Goal: Navigation & Orientation: Find specific page/section

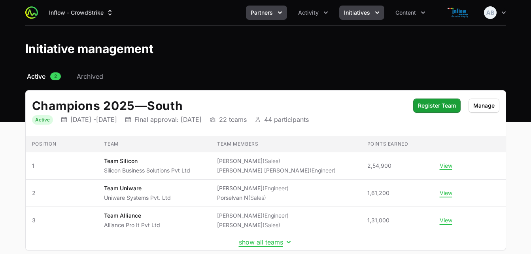
click at [257, 15] on span "Partners" at bounding box center [262, 13] width 22 height 8
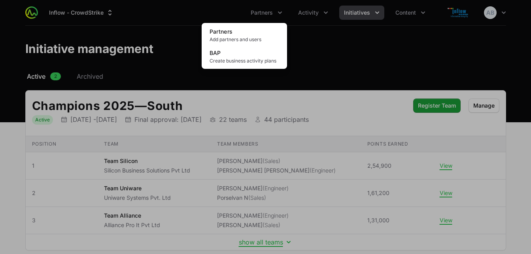
click at [314, 14] on div "Partners menu" at bounding box center [265, 127] width 531 height 254
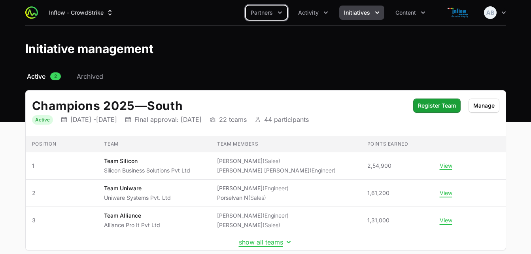
click at [314, 14] on span "Activity" at bounding box center [308, 13] width 21 height 8
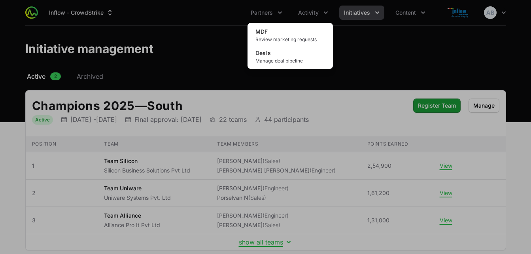
click at [359, 45] on div "Activity menu" at bounding box center [265, 127] width 531 height 254
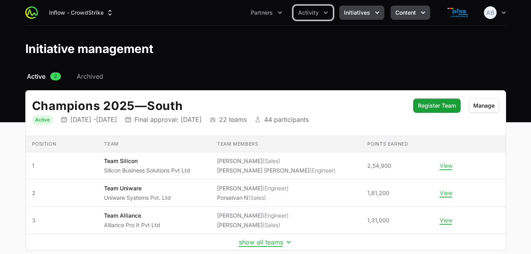
click at [402, 15] on span "Content" at bounding box center [405, 13] width 21 height 8
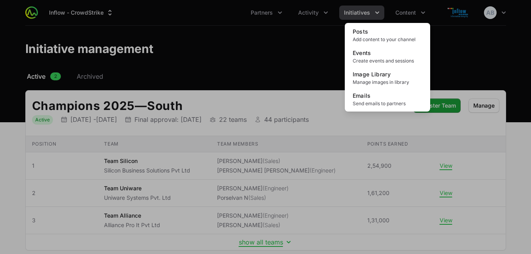
click at [284, 64] on div "Content menu" at bounding box center [265, 127] width 531 height 254
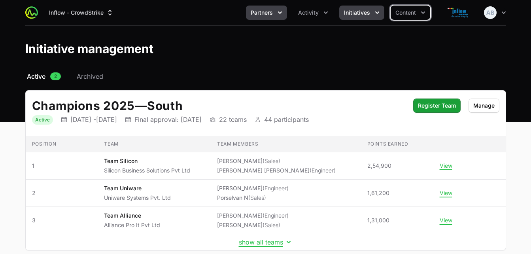
click at [262, 12] on span "Partners" at bounding box center [262, 13] width 22 height 8
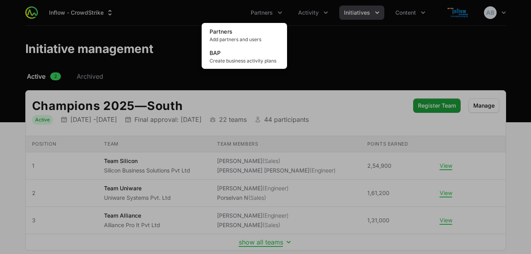
click at [306, 39] on div "Partners menu" at bounding box center [265, 127] width 531 height 254
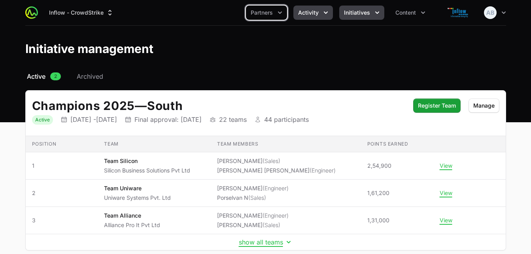
click at [313, 15] on span "Activity" at bounding box center [308, 13] width 21 height 8
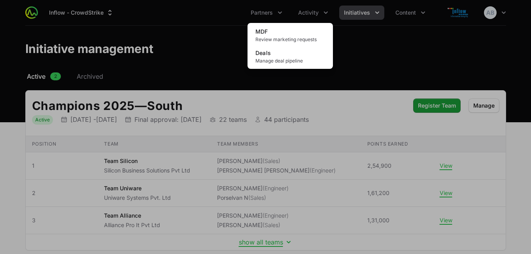
click at [260, 14] on div "Activity menu" at bounding box center [265, 127] width 531 height 254
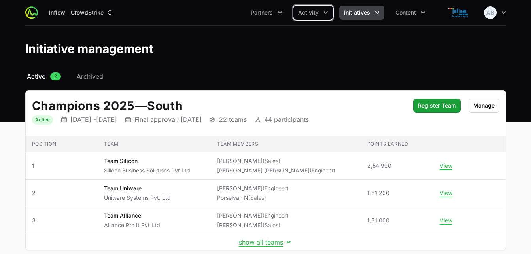
click at [260, 14] on span "Partners" at bounding box center [262, 13] width 22 height 8
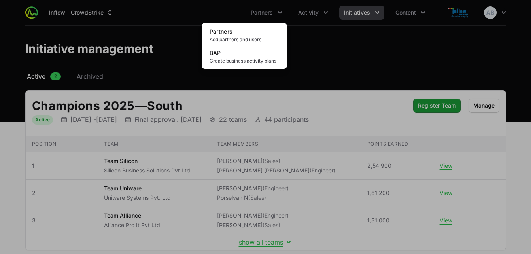
click at [354, 11] on div "Partners menu" at bounding box center [265, 127] width 531 height 254
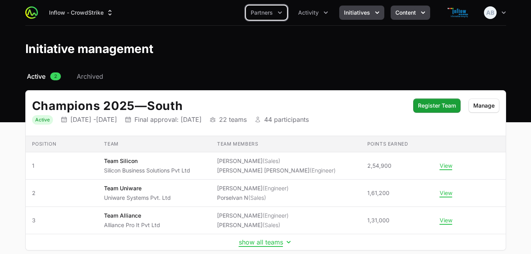
click at [399, 11] on span "Content" at bounding box center [405, 13] width 21 height 8
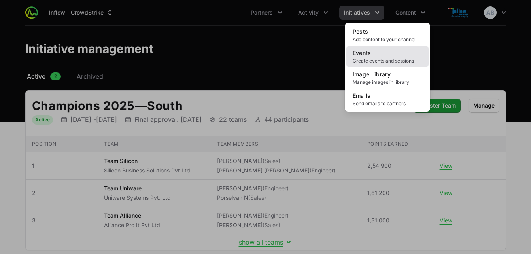
click at [380, 53] on link "Events Create events and sessions" at bounding box center [387, 56] width 82 height 21
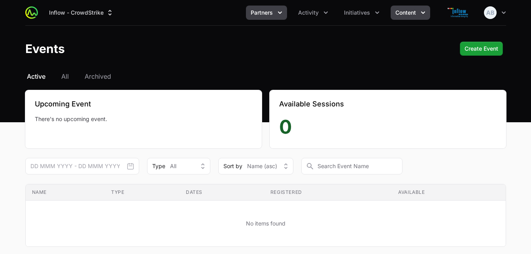
click at [262, 14] on span "Partners" at bounding box center [262, 13] width 22 height 8
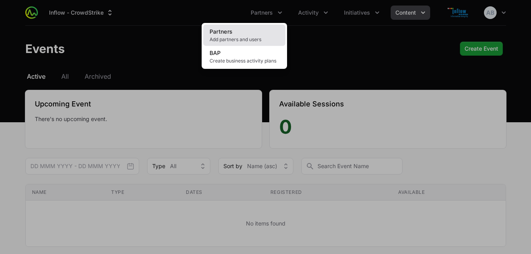
click at [231, 28] on span "Partners" at bounding box center [221, 31] width 23 height 7
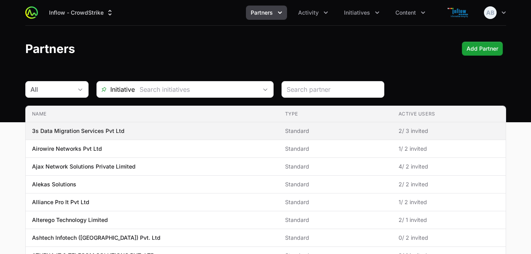
click at [172, 133] on span "3s Data Migration Services Pvt Ltd" at bounding box center [152, 131] width 240 height 8
